Goal: Answer question/provide support

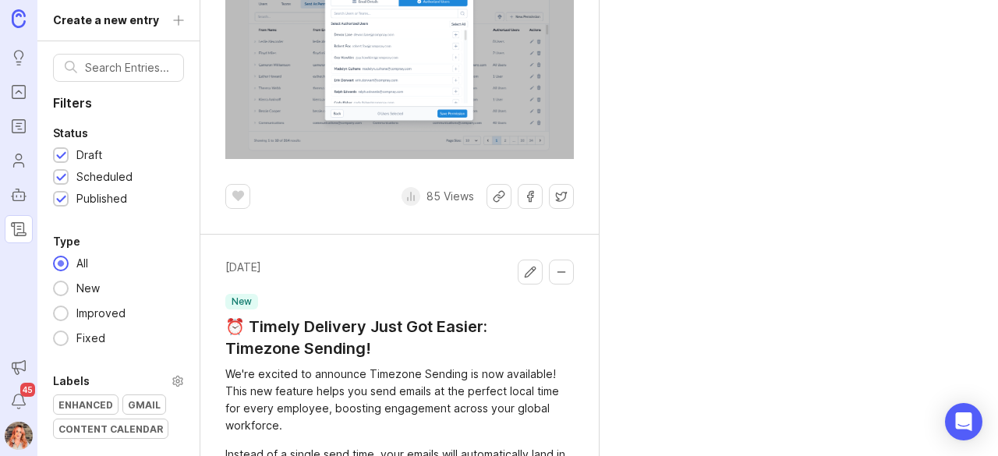
scroll to position [1268, 0]
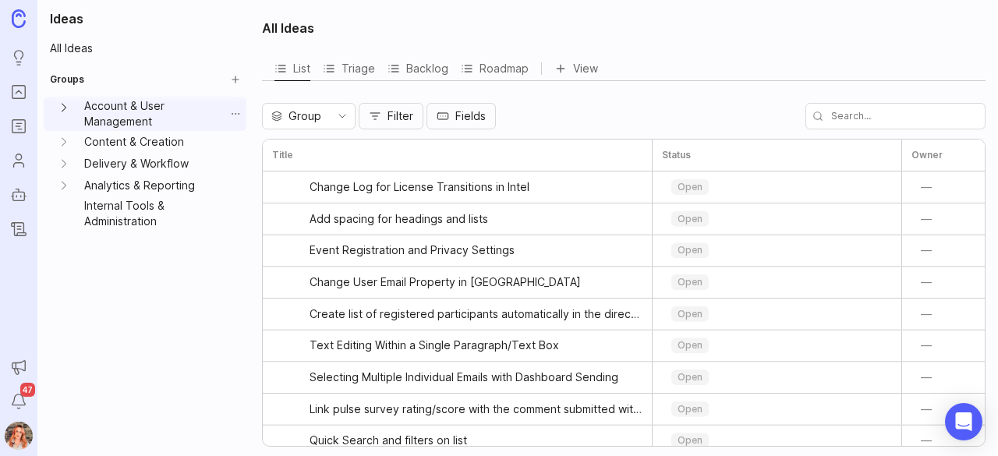
click at [58, 107] on icon "Account & User Management expand" at bounding box center [64, 108] width 16 height 16
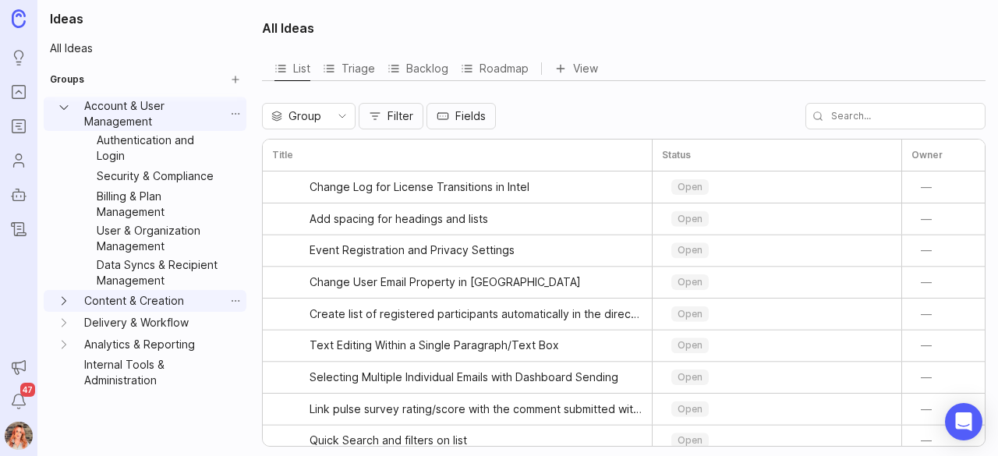
click at [62, 291] on button "Content & Creation expand" at bounding box center [64, 301] width 28 height 22
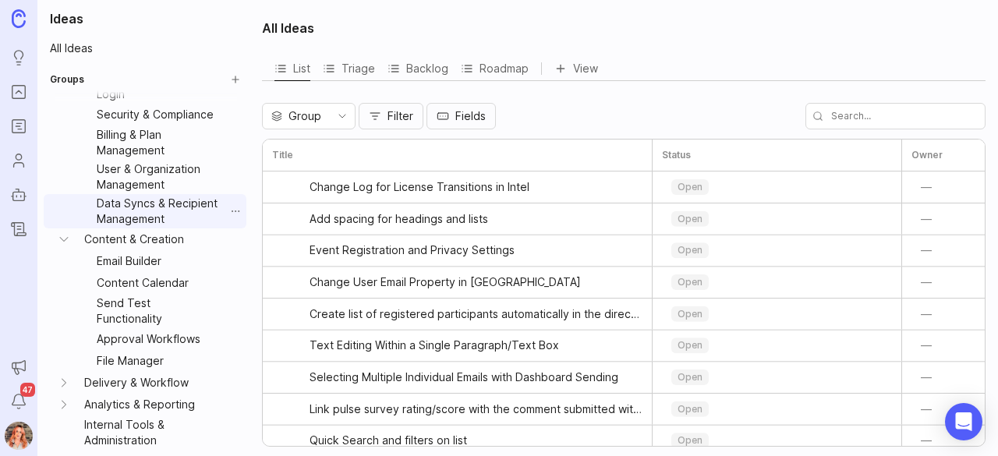
scroll to position [87, 0]
click at [133, 368] on link "File Manager" at bounding box center [157, 361] width 134 height 22
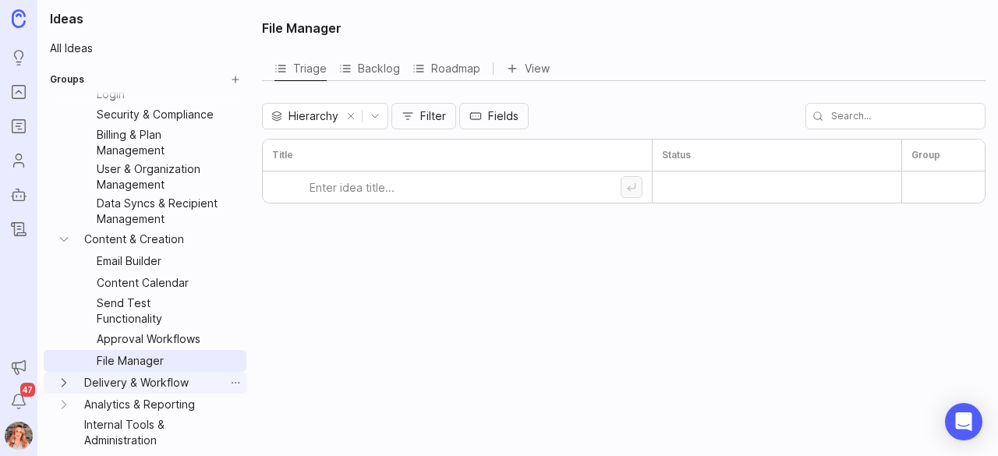
click at [65, 380] on icon "Delivery & Workflow expand" at bounding box center [64, 383] width 16 height 16
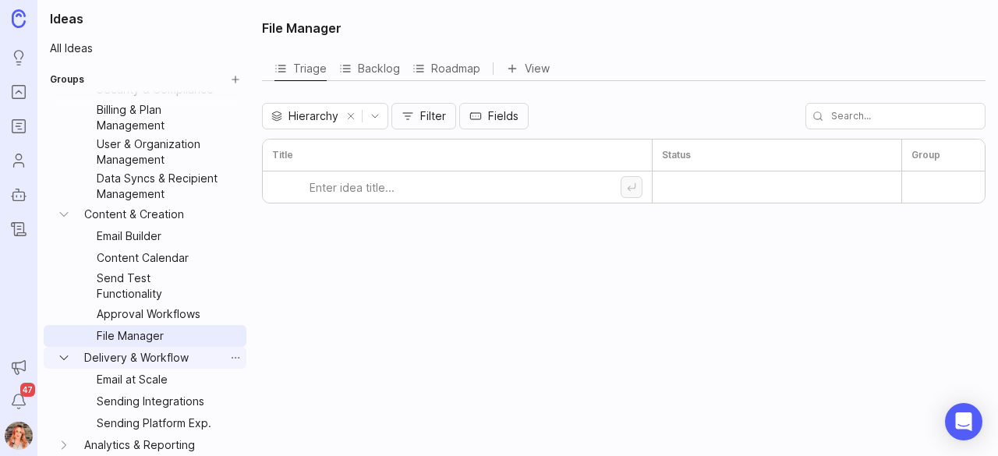
scroll to position [150, 0]
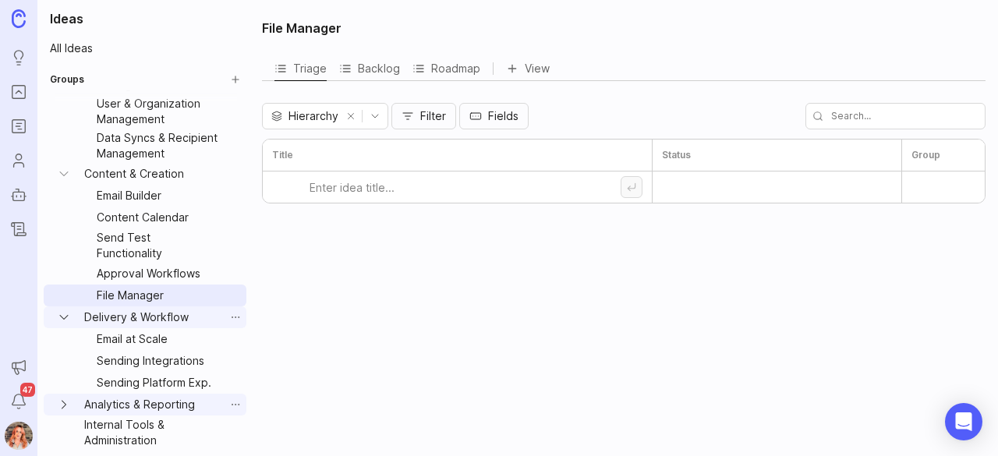
click at [62, 408] on icon "Analytics & Reporting expand" at bounding box center [64, 405] width 16 height 16
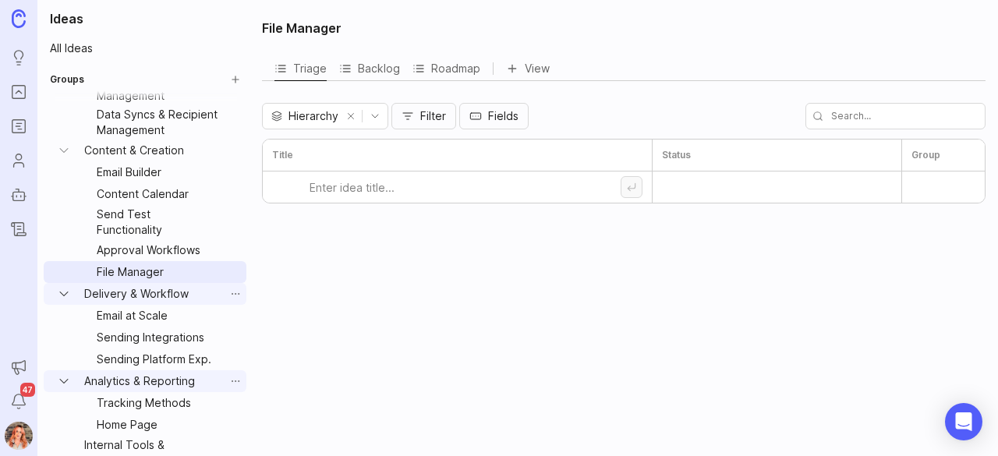
scroll to position [193, 0]
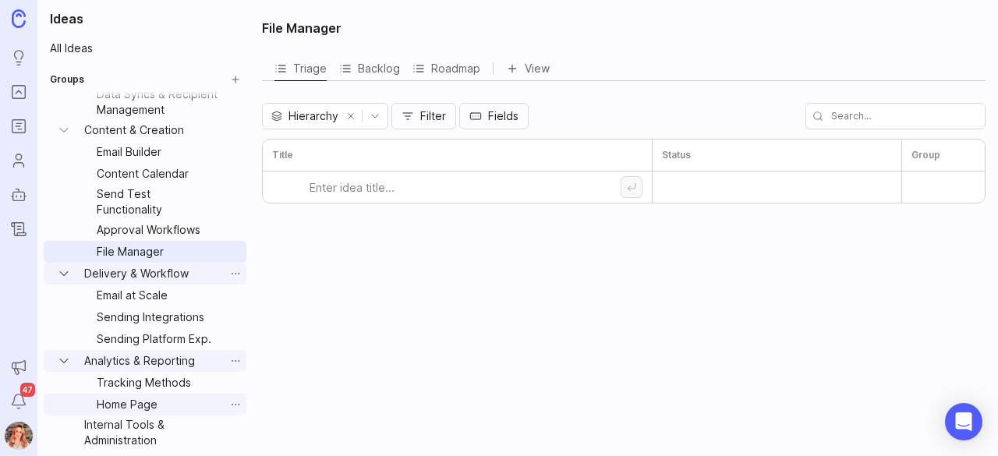
click at [134, 405] on link "Home Page" at bounding box center [157, 405] width 134 height 22
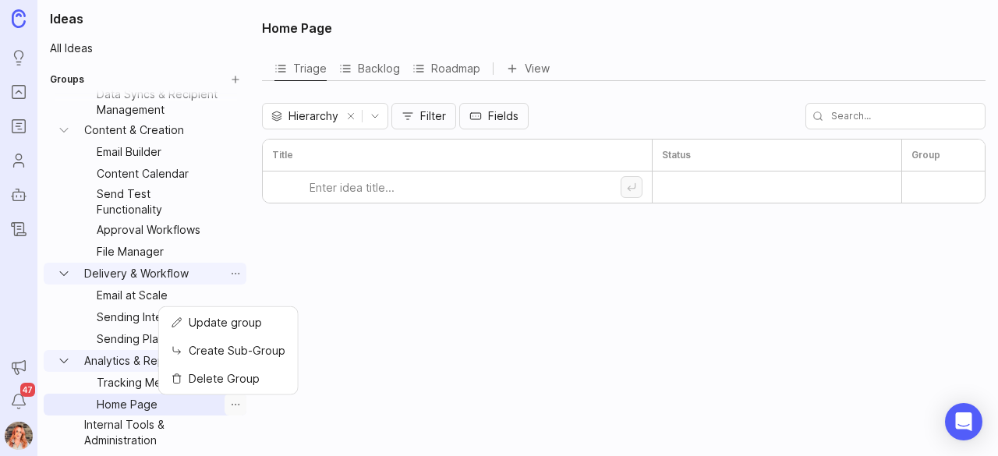
click at [225, 405] on button "Group settings" at bounding box center [236, 405] width 22 height 22
click at [250, 318] on span "Update group" at bounding box center [225, 323] width 73 height 16
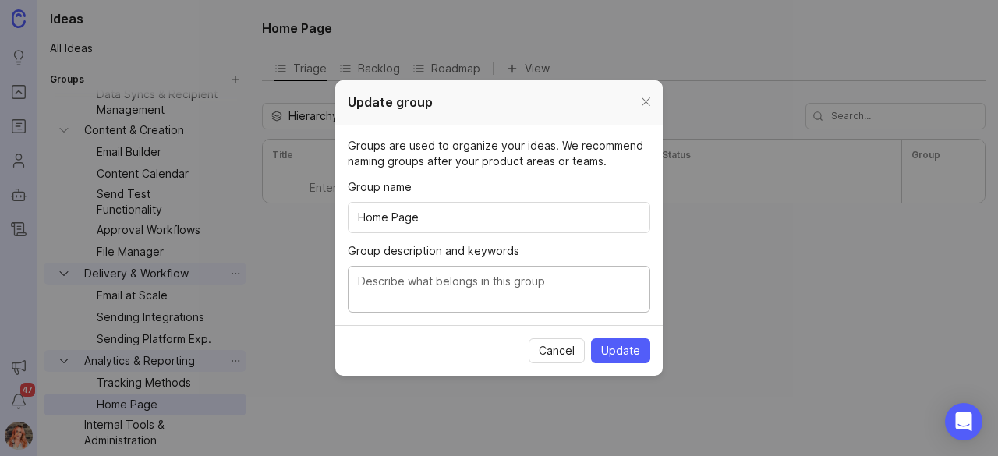
click at [434, 286] on textarea "Group description and keywords" at bounding box center [499, 290] width 282 height 34
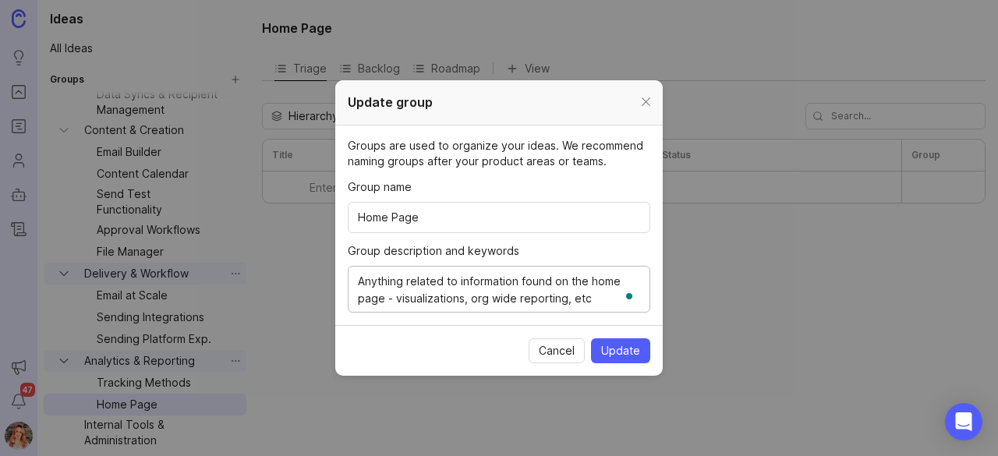
type textarea "Anything related to information found on the home page - visualizations, org wi…"
click at [621, 331] on section "Cancel Update" at bounding box center [498, 350] width 327 height 51
click at [618, 346] on span "Update" at bounding box center [620, 351] width 39 height 16
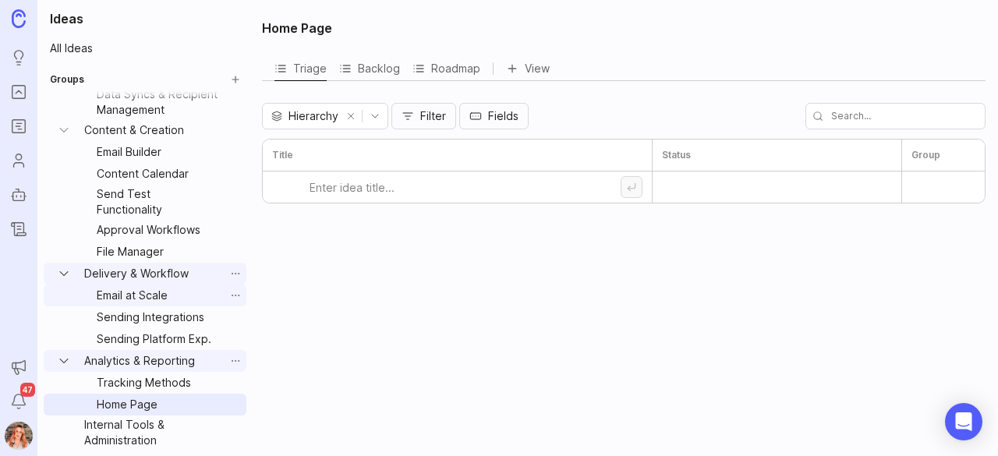
click at [122, 292] on link "Email at Scale" at bounding box center [157, 296] width 134 height 22
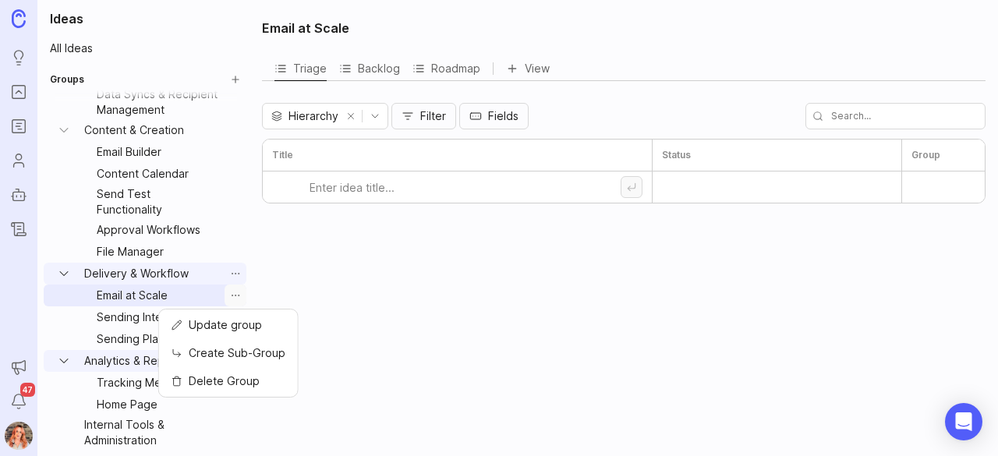
click at [225, 298] on button "Group settings" at bounding box center [236, 296] width 22 height 22
click at [221, 324] on span "Update group" at bounding box center [225, 325] width 73 height 16
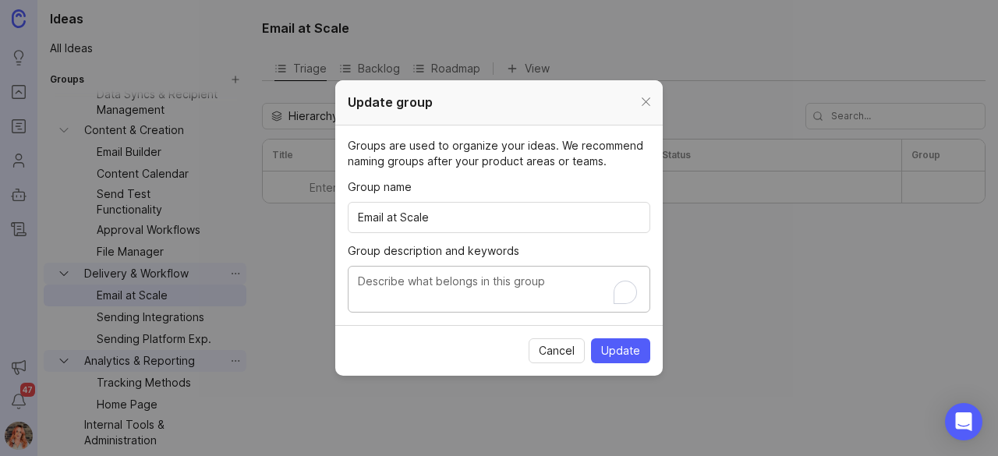
click at [491, 281] on textarea "Group description and keywords" at bounding box center [499, 290] width 282 height 34
type textarea "Anything related to our Sendgrid integration and Email at Scale featutre"
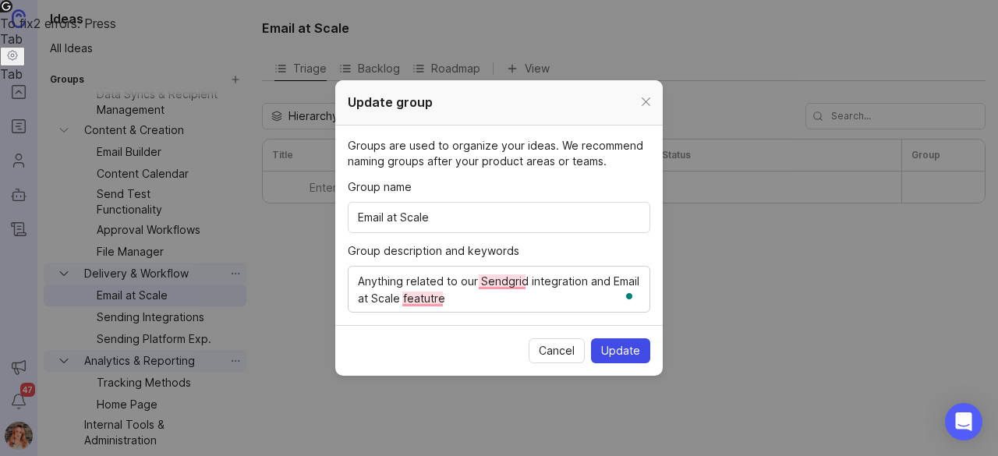
click at [642, 353] on button "Update" at bounding box center [620, 350] width 59 height 25
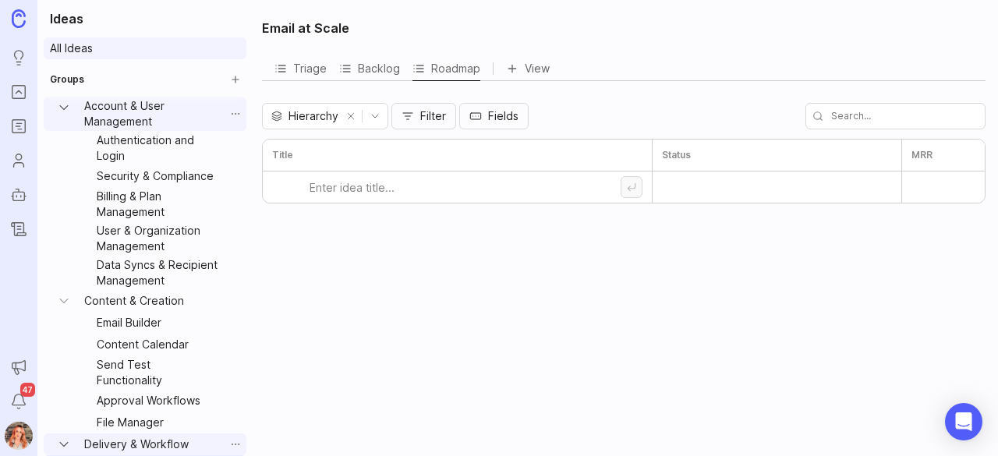
click at [73, 51] on link "All Ideas" at bounding box center [145, 48] width 203 height 22
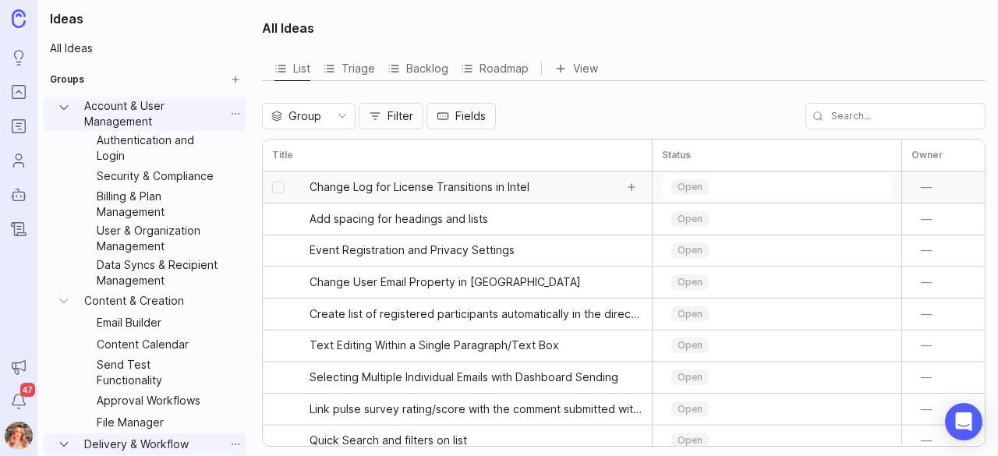
click at [449, 193] on span "Change Log for License Transitions in Intel" at bounding box center [462, 187] width 305 height 16
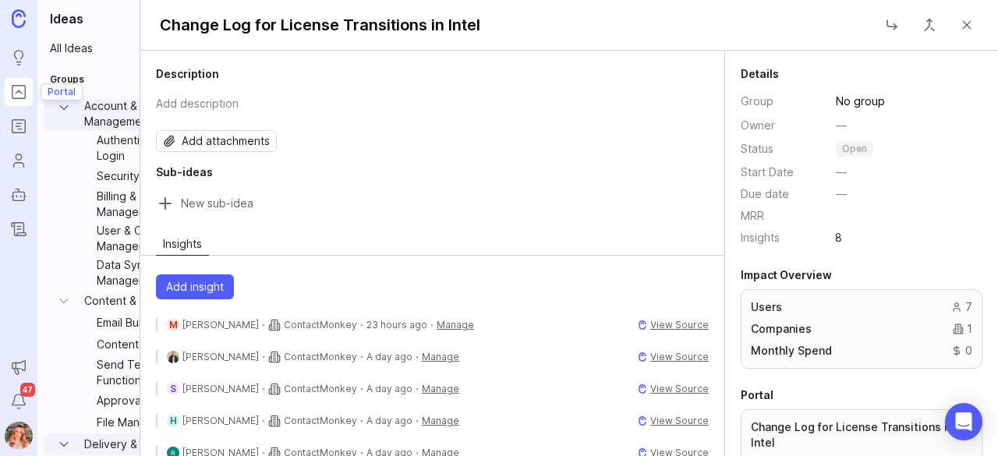
click at [16, 93] on icon "Portal" at bounding box center [18, 92] width 17 height 19
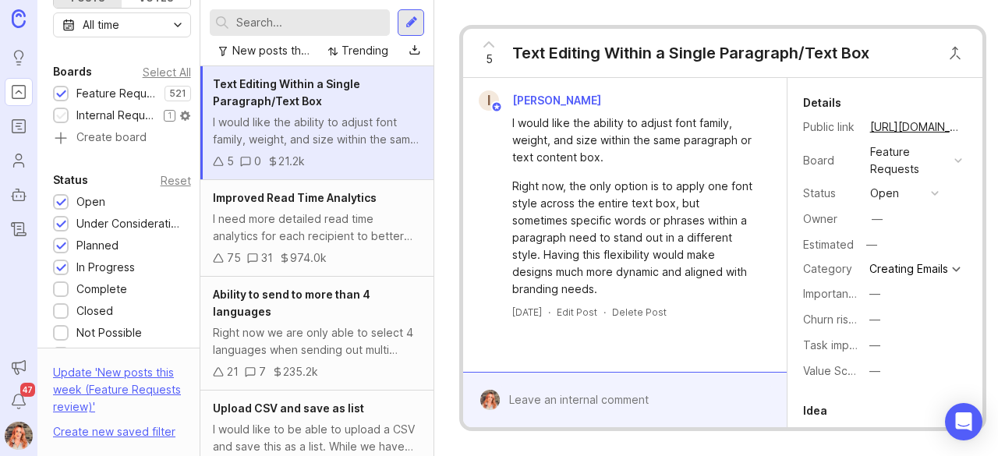
scroll to position [182, 0]
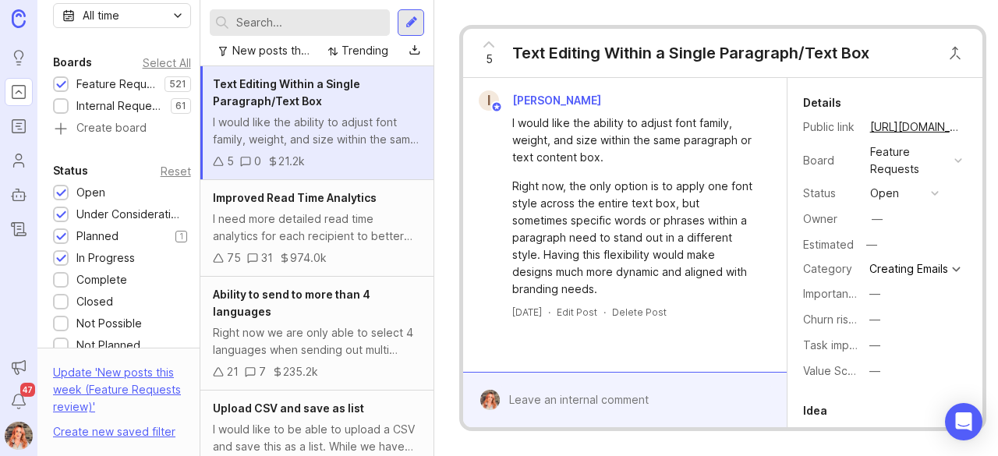
click at [59, 233] on div at bounding box center [61, 238] width 10 height 12
click at [60, 211] on div at bounding box center [61, 216] width 10 height 12
click at [61, 185] on div at bounding box center [61, 193] width 16 height 16
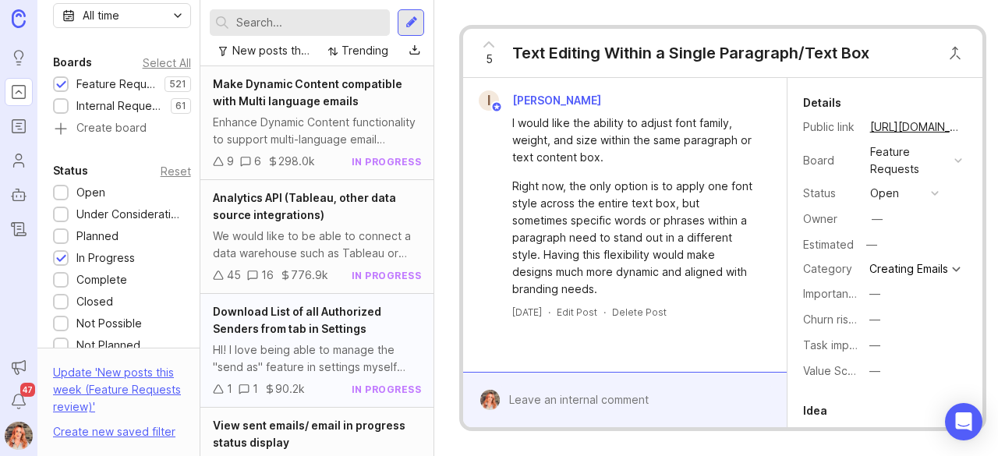
click at [318, 344] on div "HI! I love being able to manage the "send as" feature in settings myself now - …" at bounding box center [317, 359] width 208 height 34
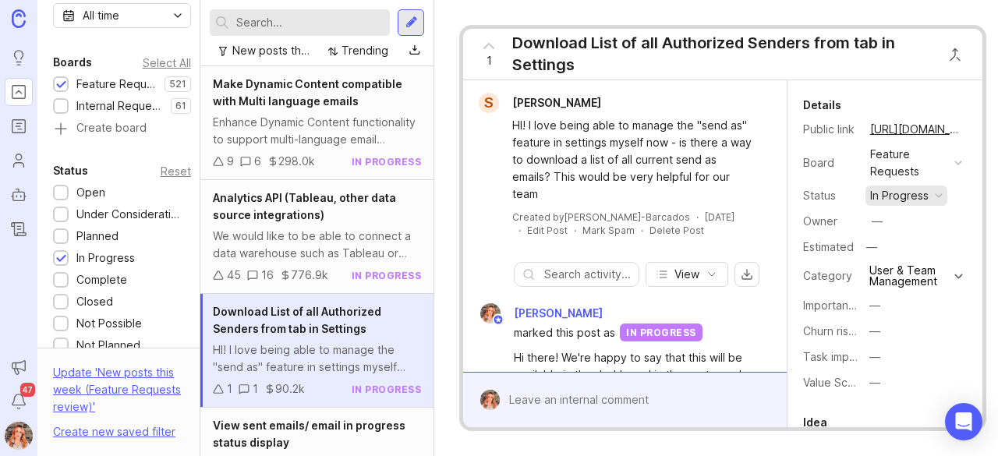
click at [897, 189] on div "in progress" at bounding box center [899, 195] width 58 height 17
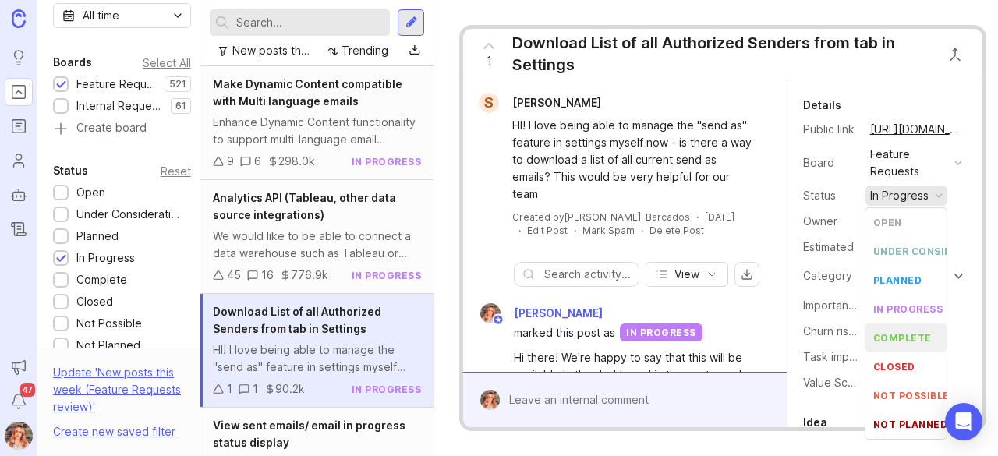
click at [902, 338] on div "complete" at bounding box center [902, 337] width 58 height 13
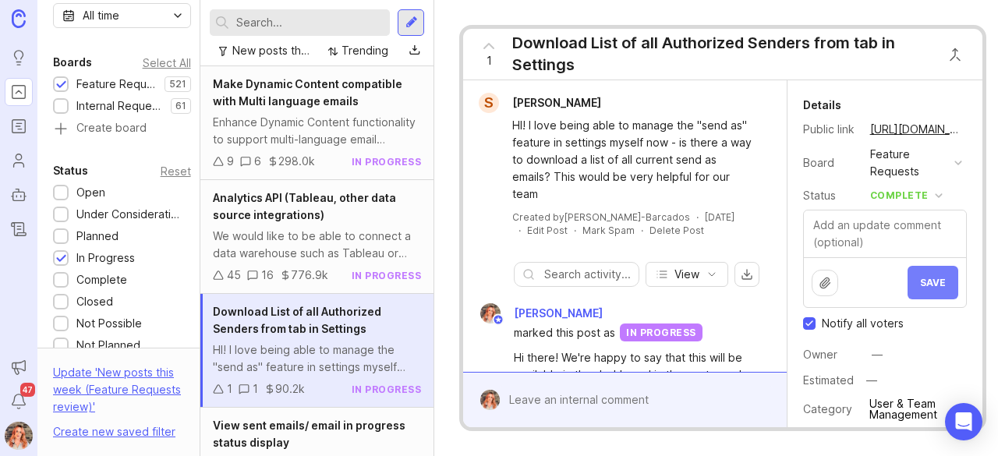
click at [920, 285] on span "Save" at bounding box center [933, 283] width 26 height 12
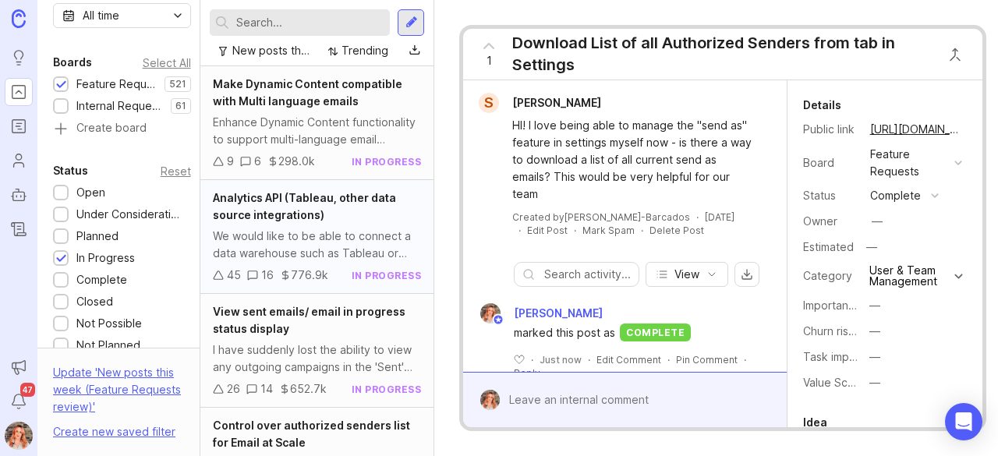
scroll to position [76, 0]
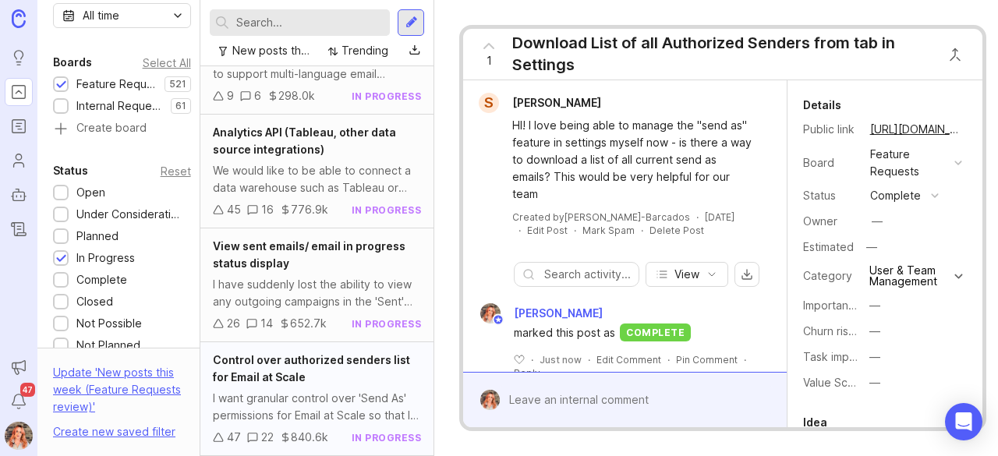
click at [327, 390] on div "I want granular control over 'Send As' permissions for Email at Scale so that I…" at bounding box center [317, 407] width 208 height 34
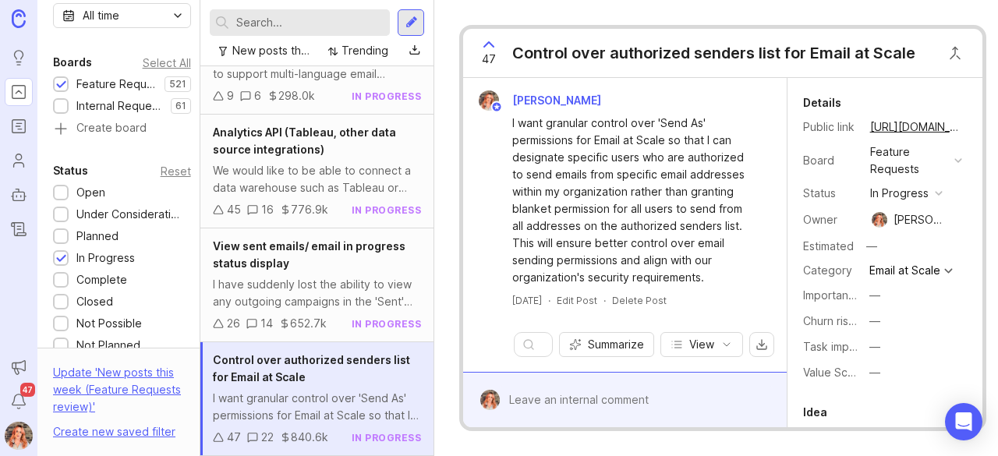
scroll to position [172, 0]
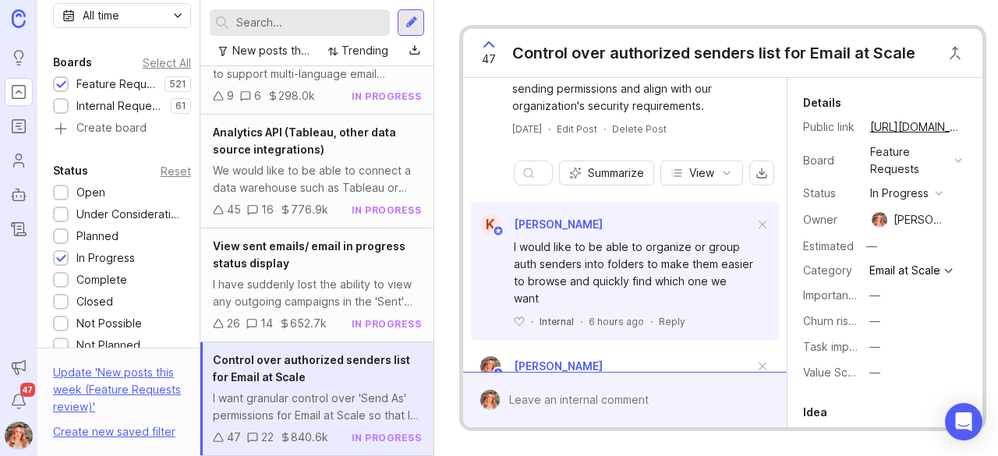
click at [664, 313] on div "I would like to be able to organize or group auth senders into folders to make …" at bounding box center [624, 282] width 307 height 94
click at [665, 316] on div "Reply" at bounding box center [672, 321] width 27 height 13
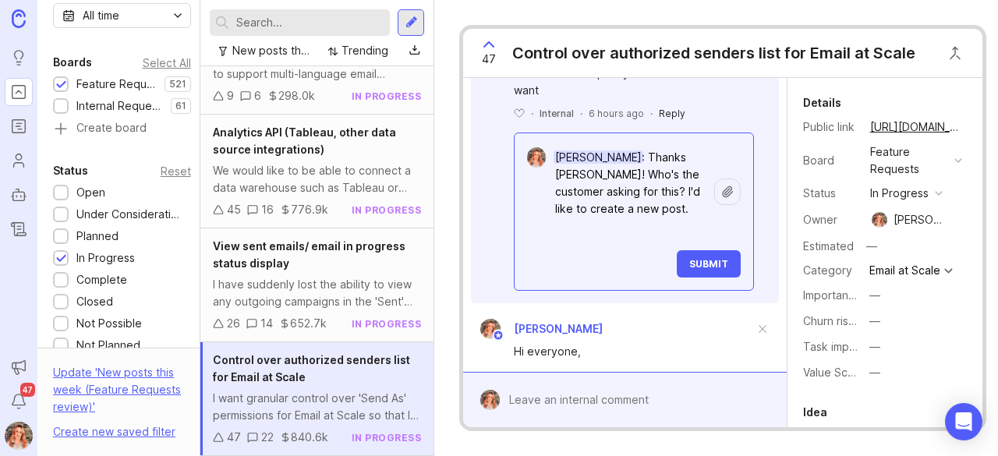
scroll to position [384, 0]
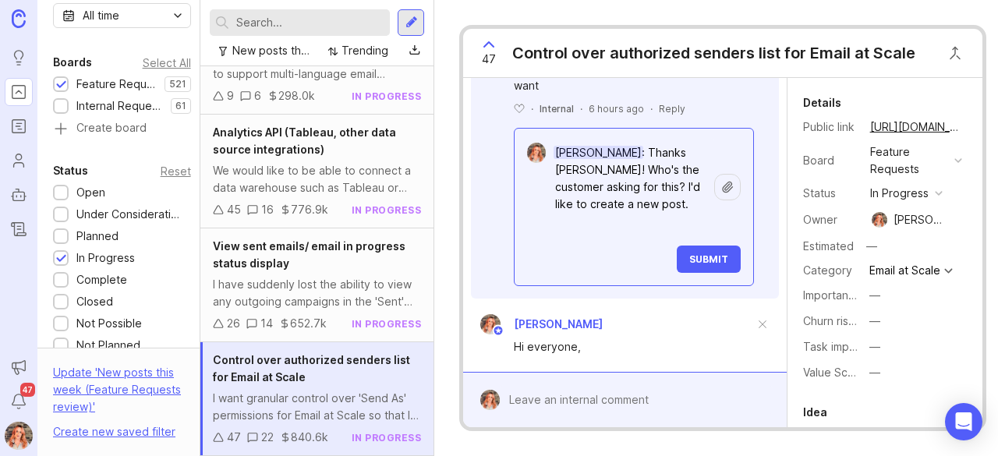
type textarea "[PERSON_NAME]: Thanks [PERSON_NAME]! Who's the customer asking for this? I'd li…"
click at [689, 255] on span "Submit" at bounding box center [708, 259] width 39 height 12
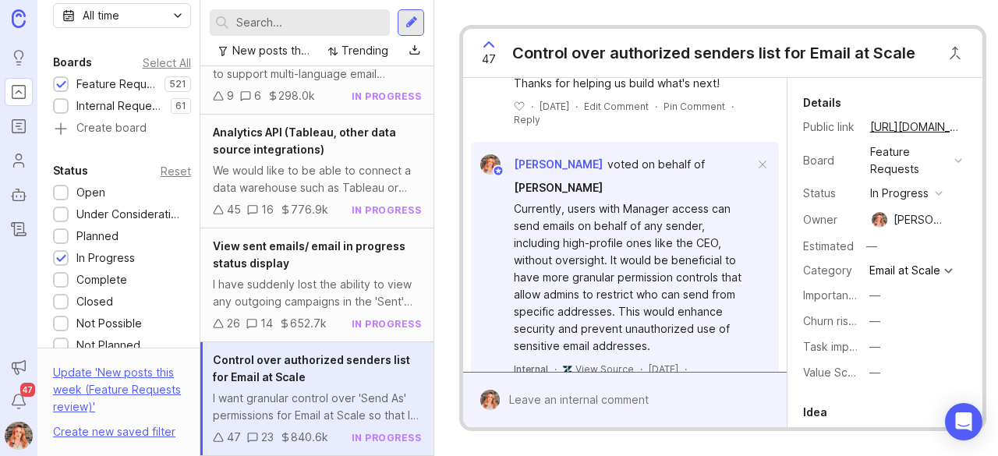
scroll to position [1039, 0]
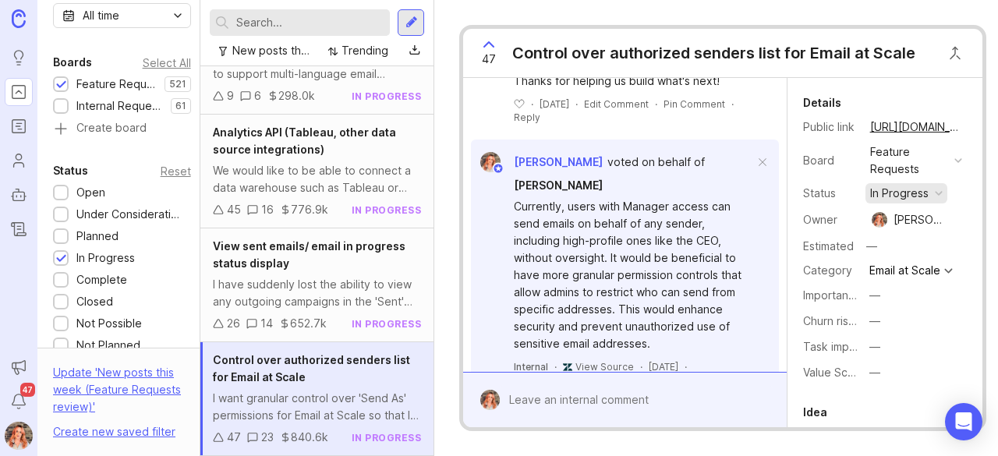
click at [917, 190] on div "in progress" at bounding box center [899, 193] width 58 height 17
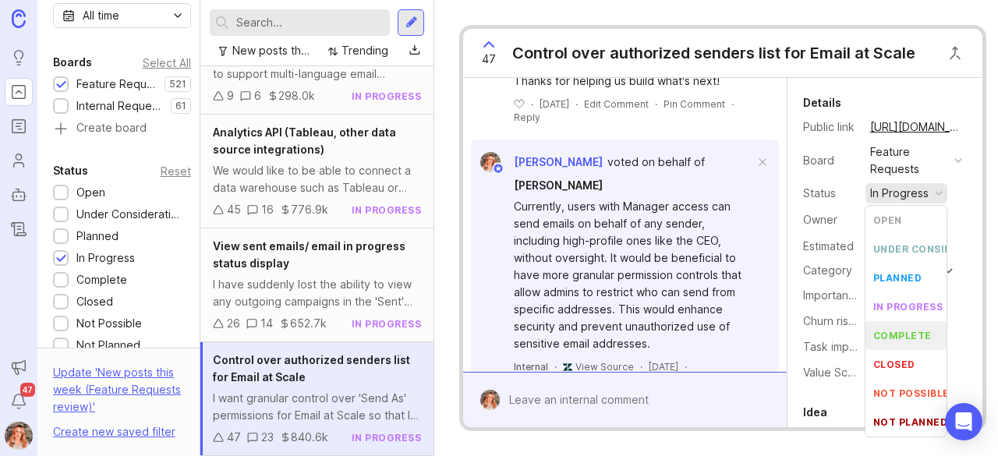
click at [900, 341] on div "complete" at bounding box center [902, 335] width 58 height 13
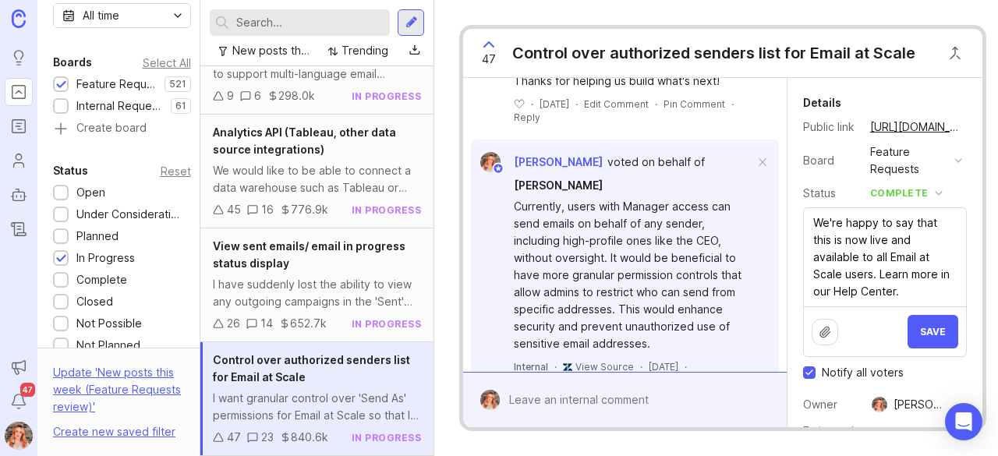
click at [879, 277] on textarea "We're happy to say that this is now live and available to all Email at Scale us…" at bounding box center [885, 257] width 162 height 98
click at [912, 292] on textarea "We're happy to say that this is now live and available to all Email at Scale us…" at bounding box center [885, 257] width 162 height 98
paste textarea "[URL][DOMAIN_NAME]"
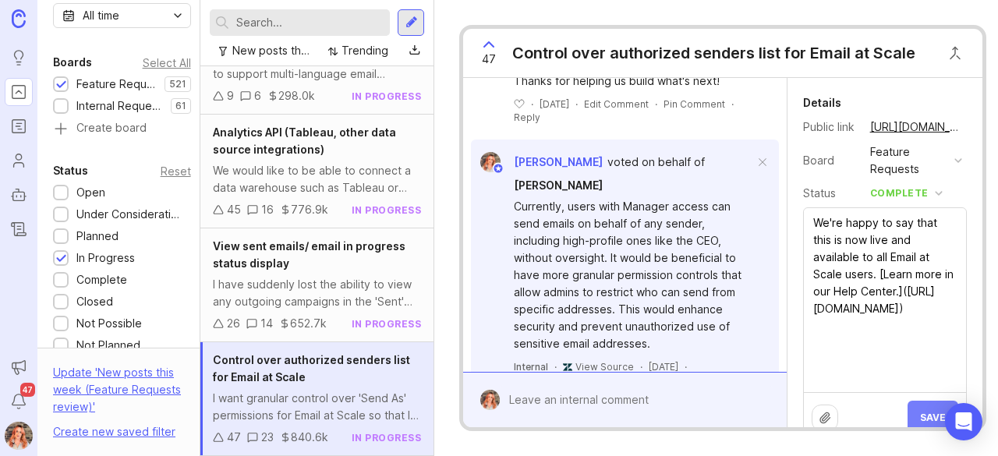
type textarea "We're happy to say that this is now live and available to all Email at Scale us…"
click at [921, 412] on span "Save" at bounding box center [933, 418] width 26 height 12
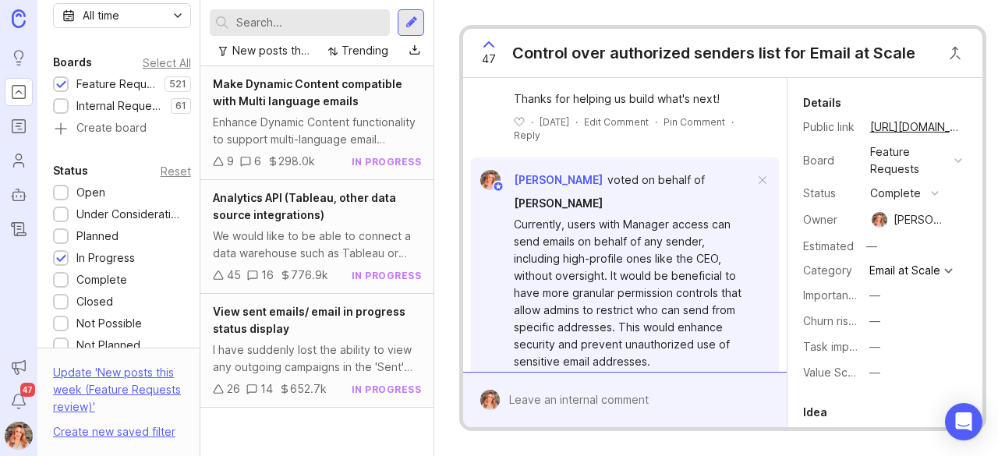
scroll to position [0, 0]
